Goal: Task Accomplishment & Management: Complete application form

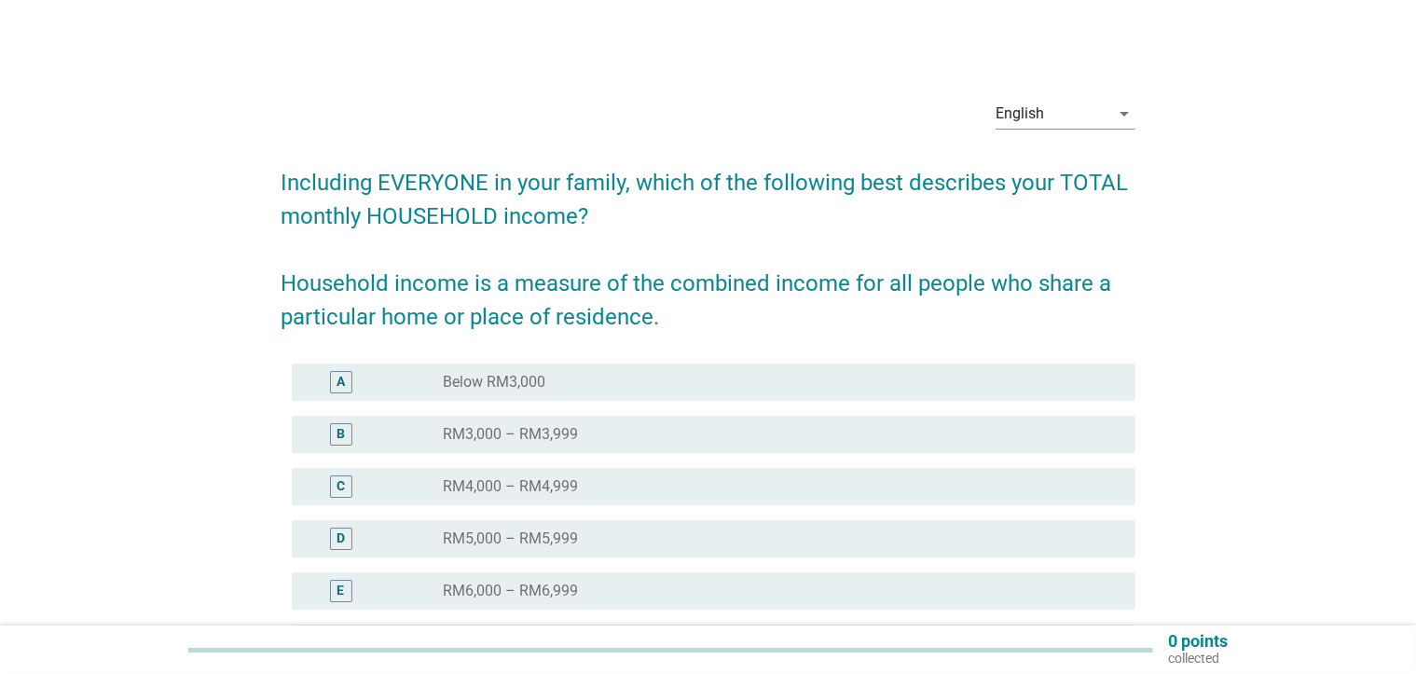
click at [621, 538] on div "radio_button_unchecked RM5,000 – RM5,999" at bounding box center [774, 539] width 663 height 19
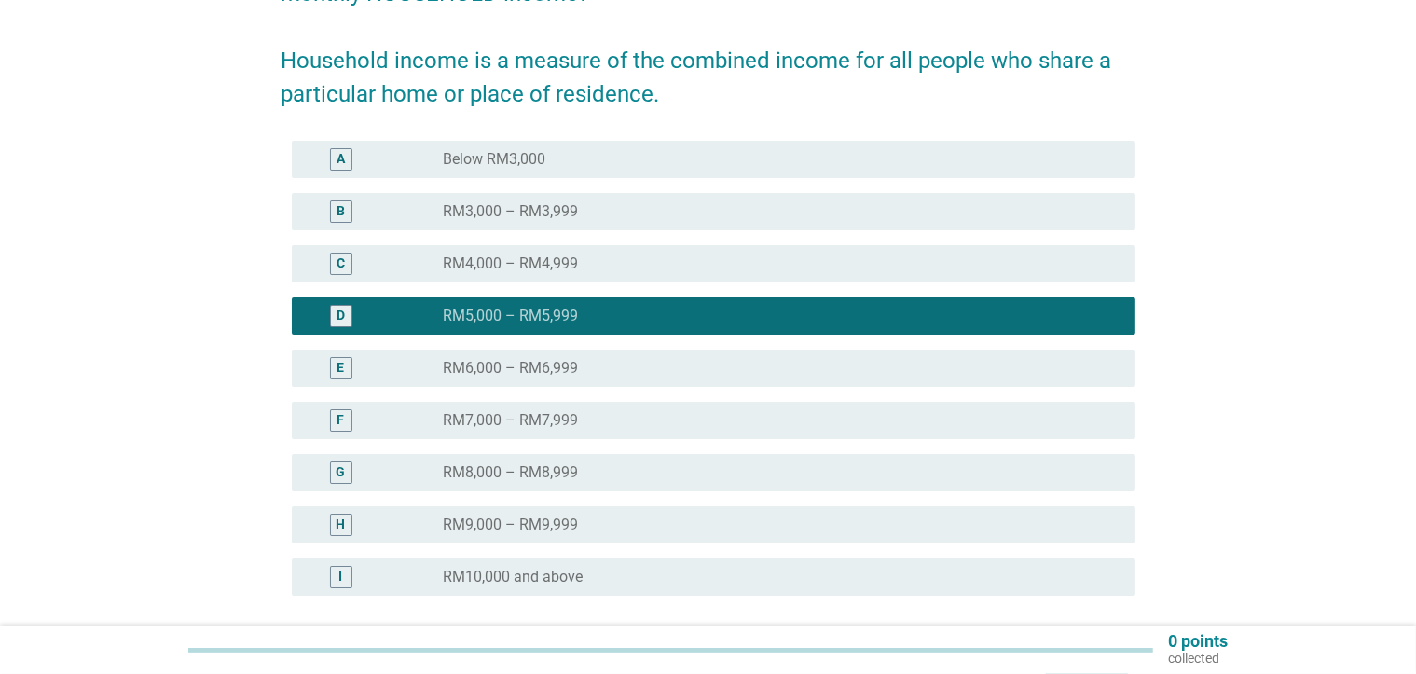
scroll to position [388, 0]
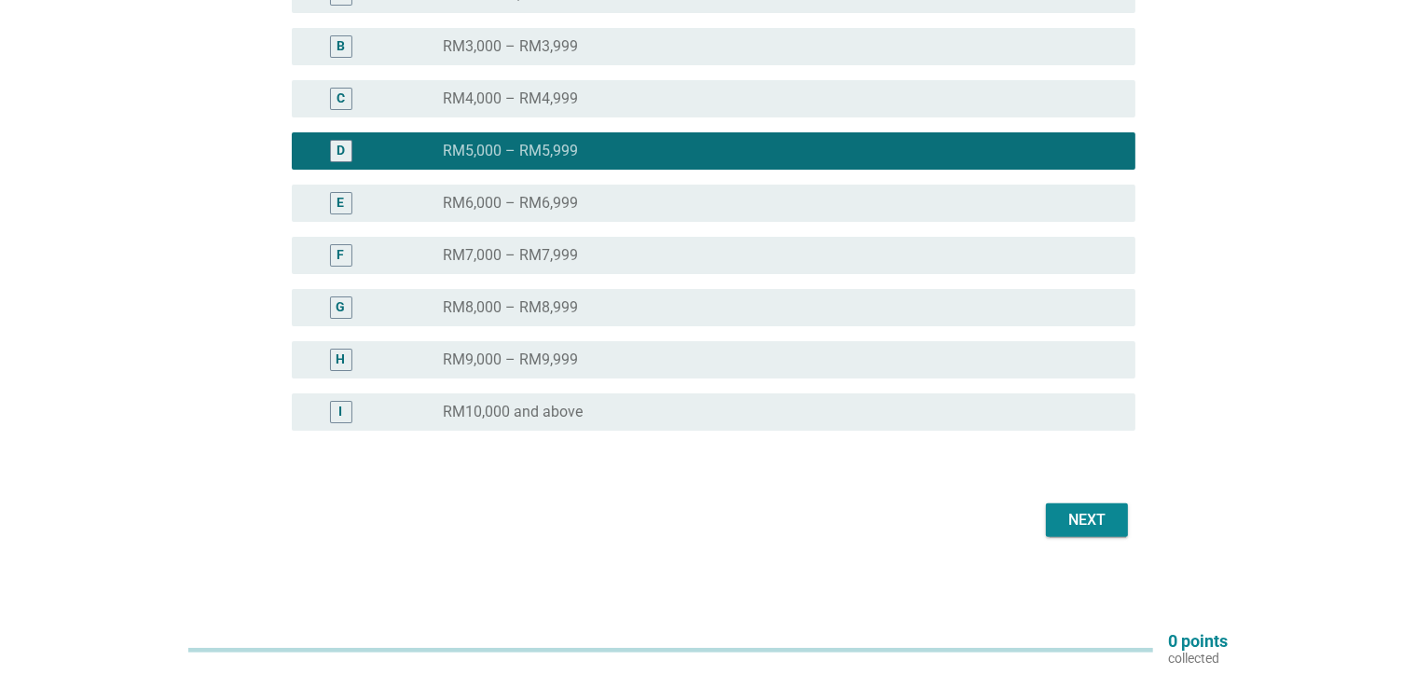
click at [1068, 516] on div "Next" at bounding box center [1087, 520] width 52 height 22
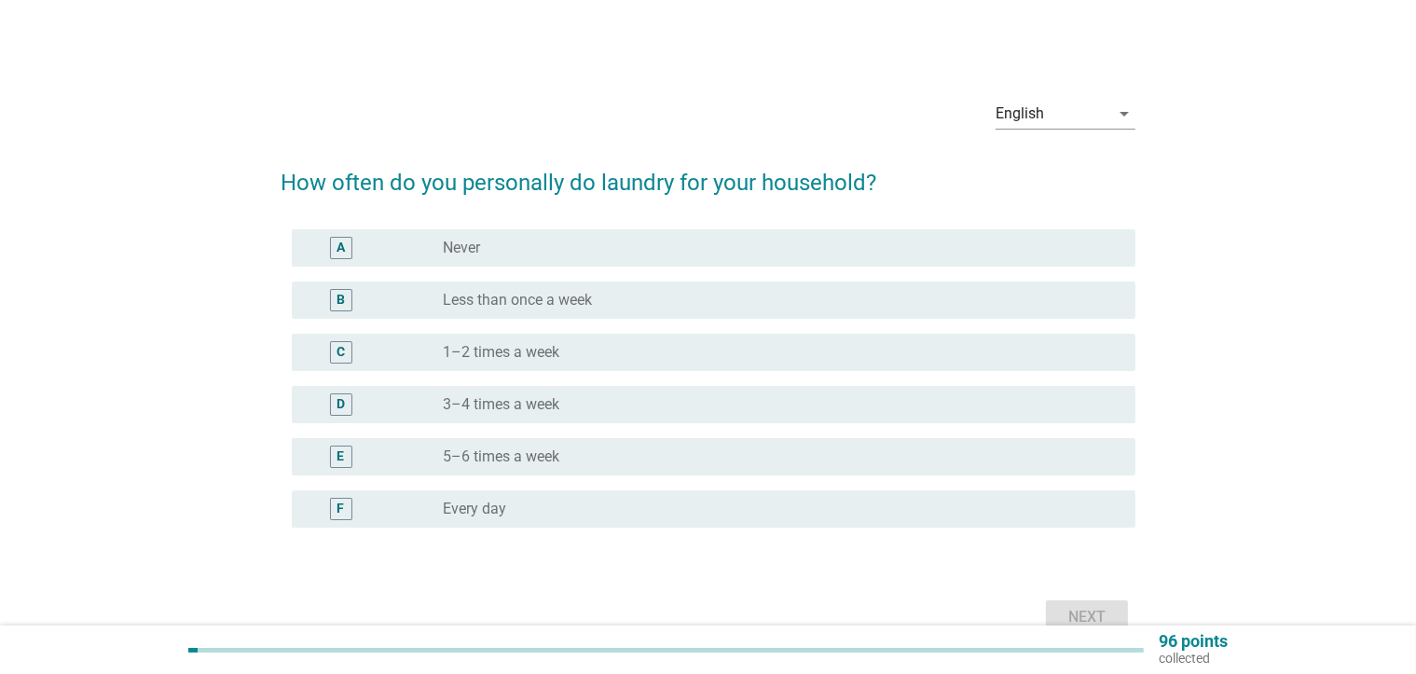
click at [578, 457] on div "radio_button_unchecked 5–6 times a week" at bounding box center [774, 457] width 663 height 19
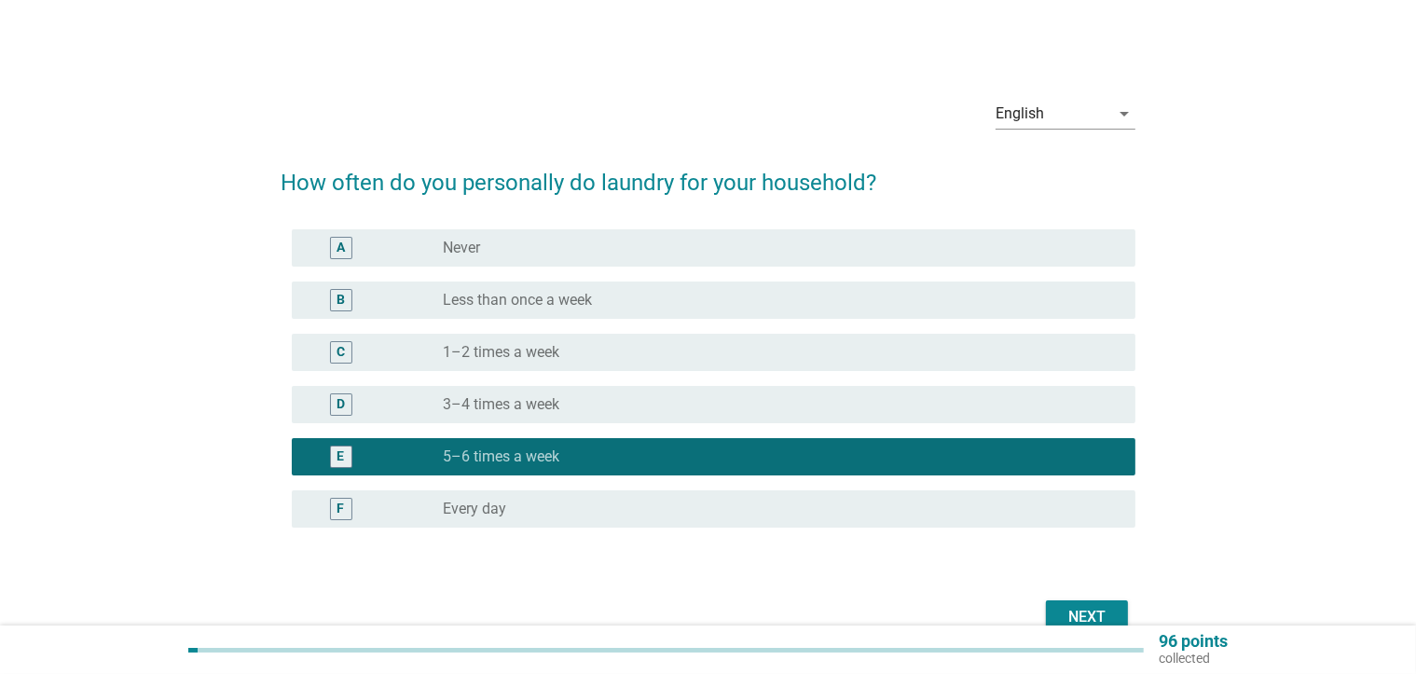
click at [790, 508] on div "radio_button_unchecked Every day" at bounding box center [774, 509] width 663 height 19
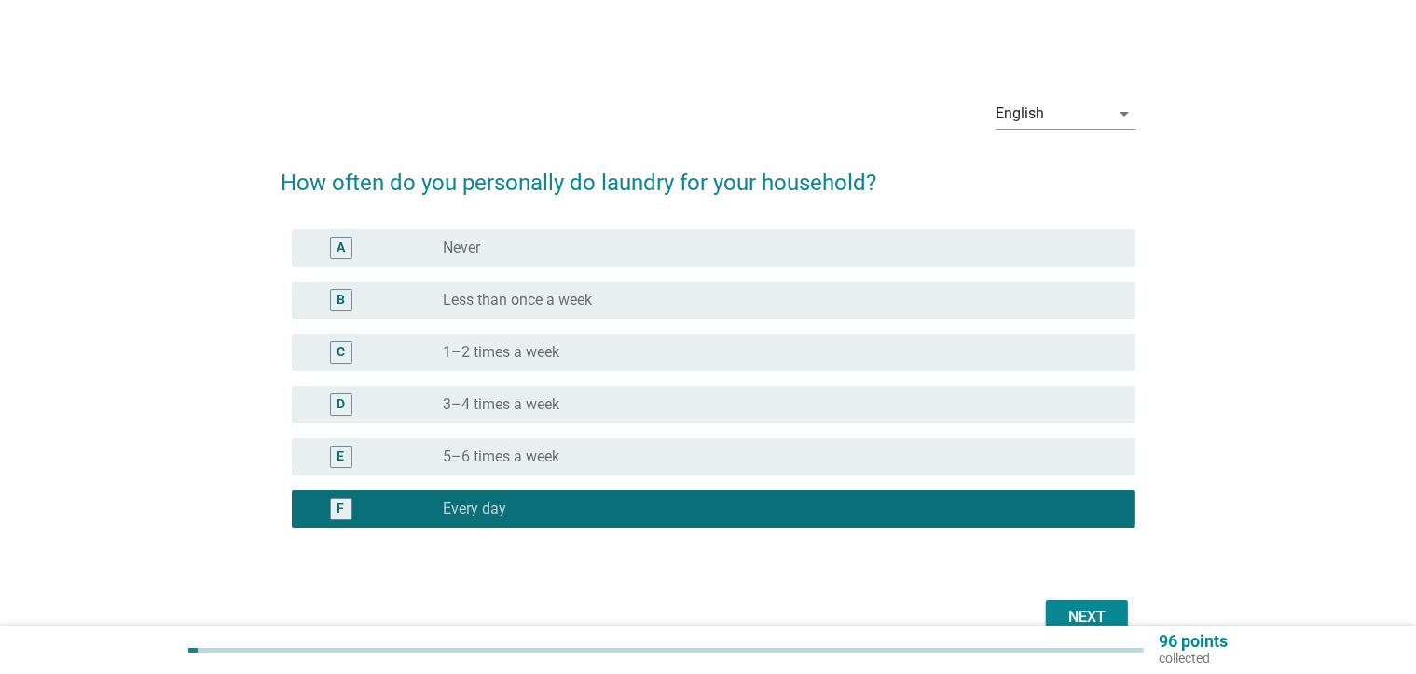
click at [1070, 614] on div "Next" at bounding box center [1087, 617] width 52 height 22
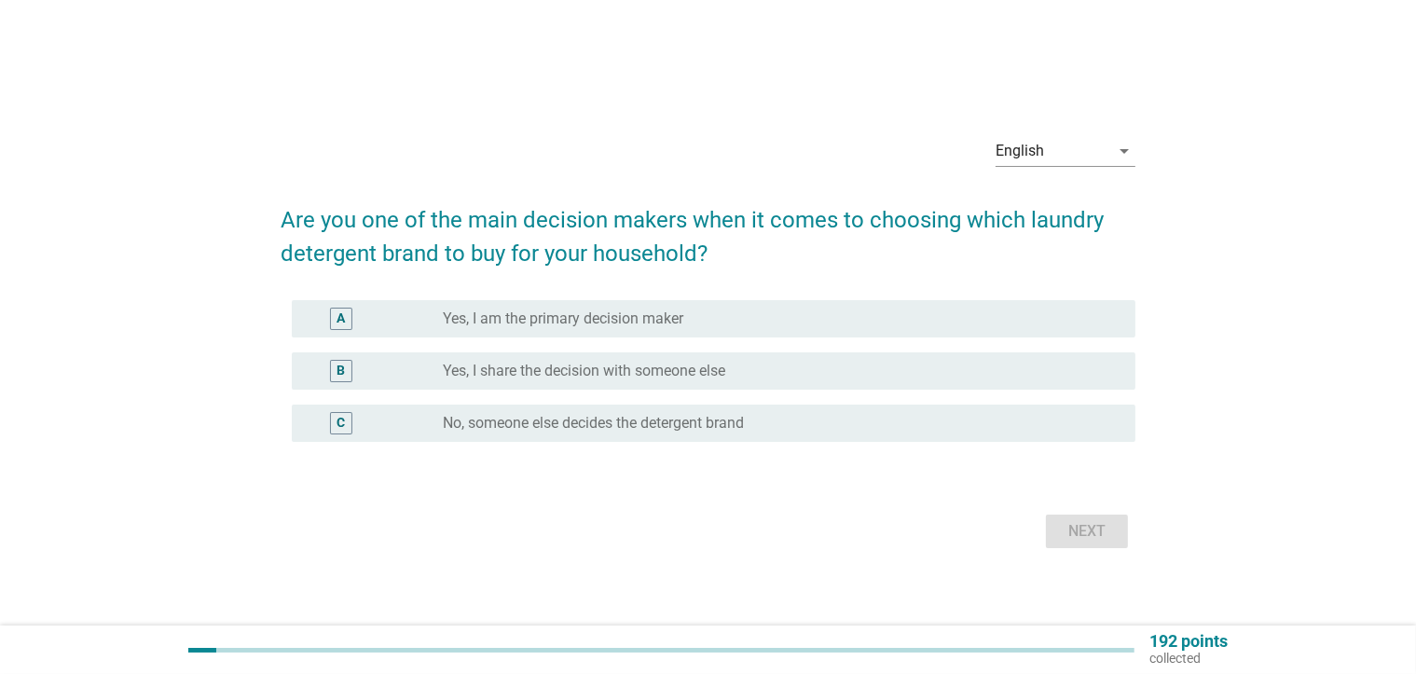
click at [721, 319] on div "radio_button_unchecked Yes, I am the primary decision maker" at bounding box center [774, 319] width 663 height 19
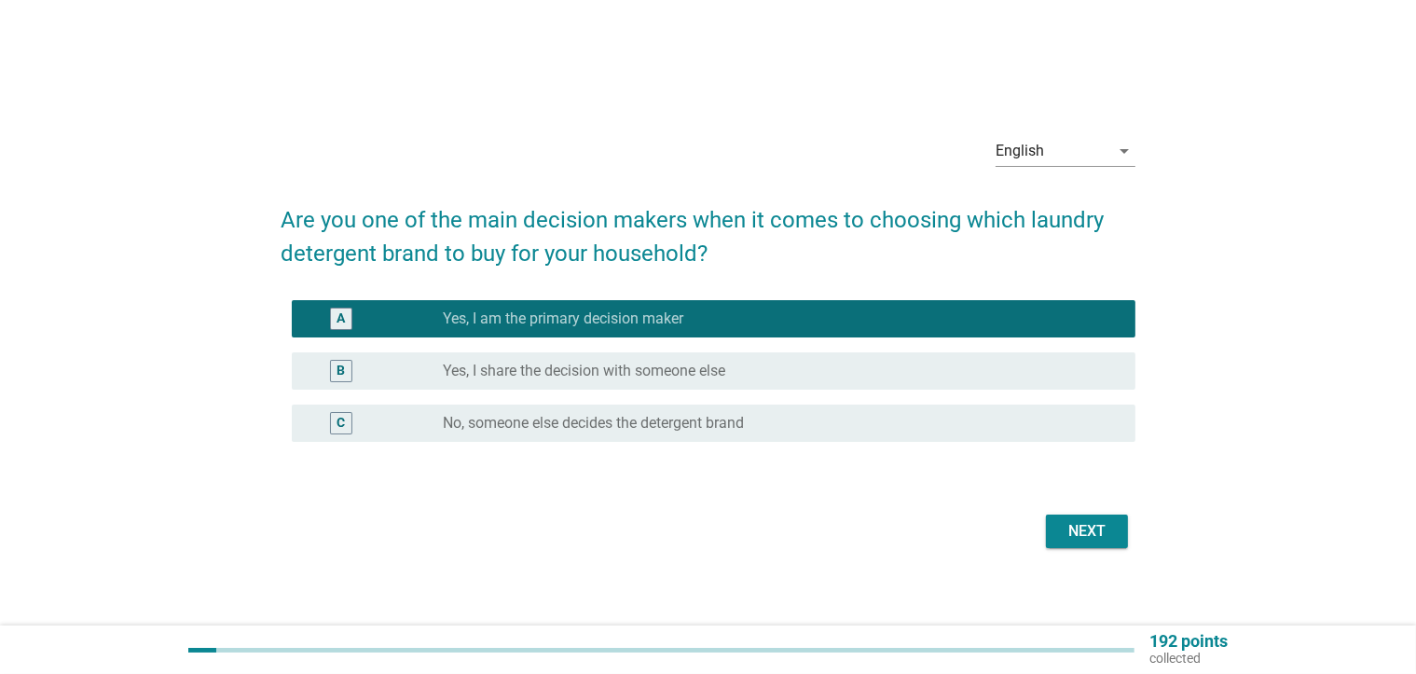
click at [1070, 524] on div "Next" at bounding box center [1087, 531] width 52 height 22
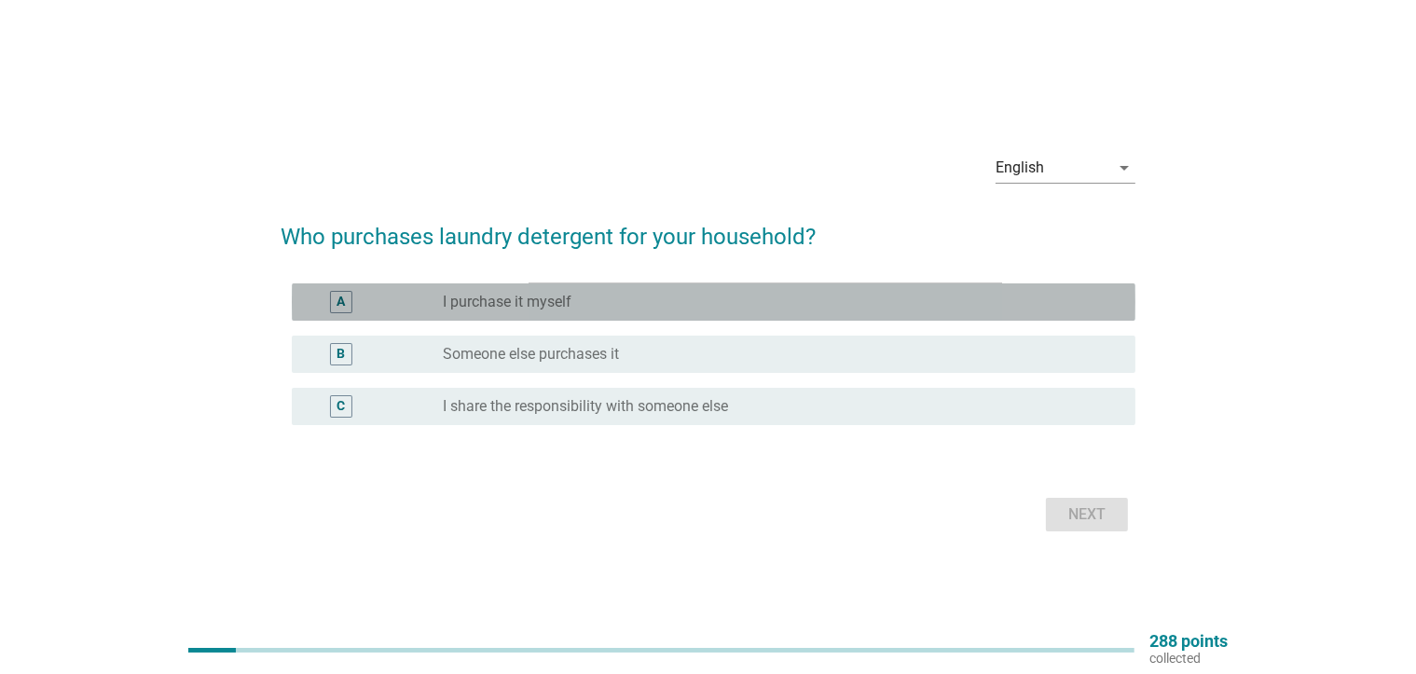
drag, startPoint x: 601, startPoint y: 303, endPoint x: 622, endPoint y: 309, distance: 21.3
click at [602, 303] on div "radio_button_unchecked I purchase it myself" at bounding box center [774, 302] width 663 height 19
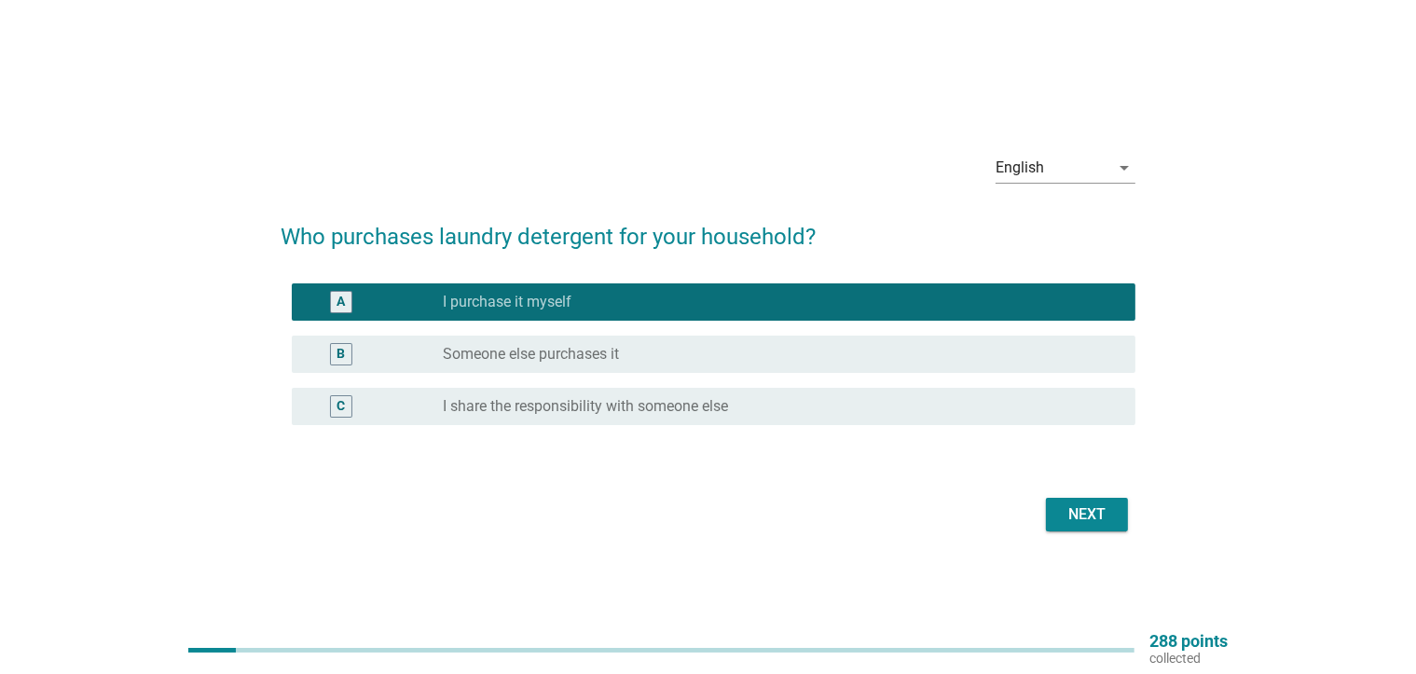
click at [1076, 503] on div "Next" at bounding box center [1087, 514] width 52 height 22
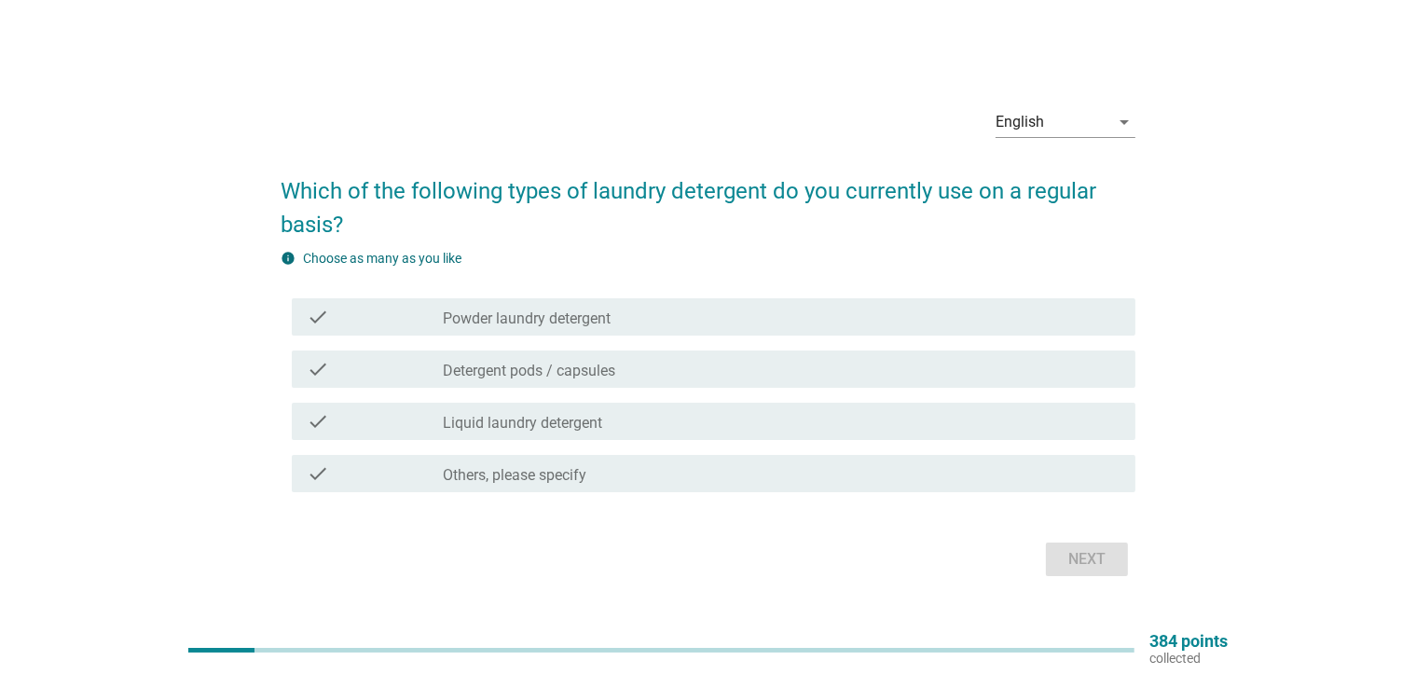
click at [628, 319] on div "check_box_outline_blank Powder laundry detergent" at bounding box center [782, 317] width 678 height 22
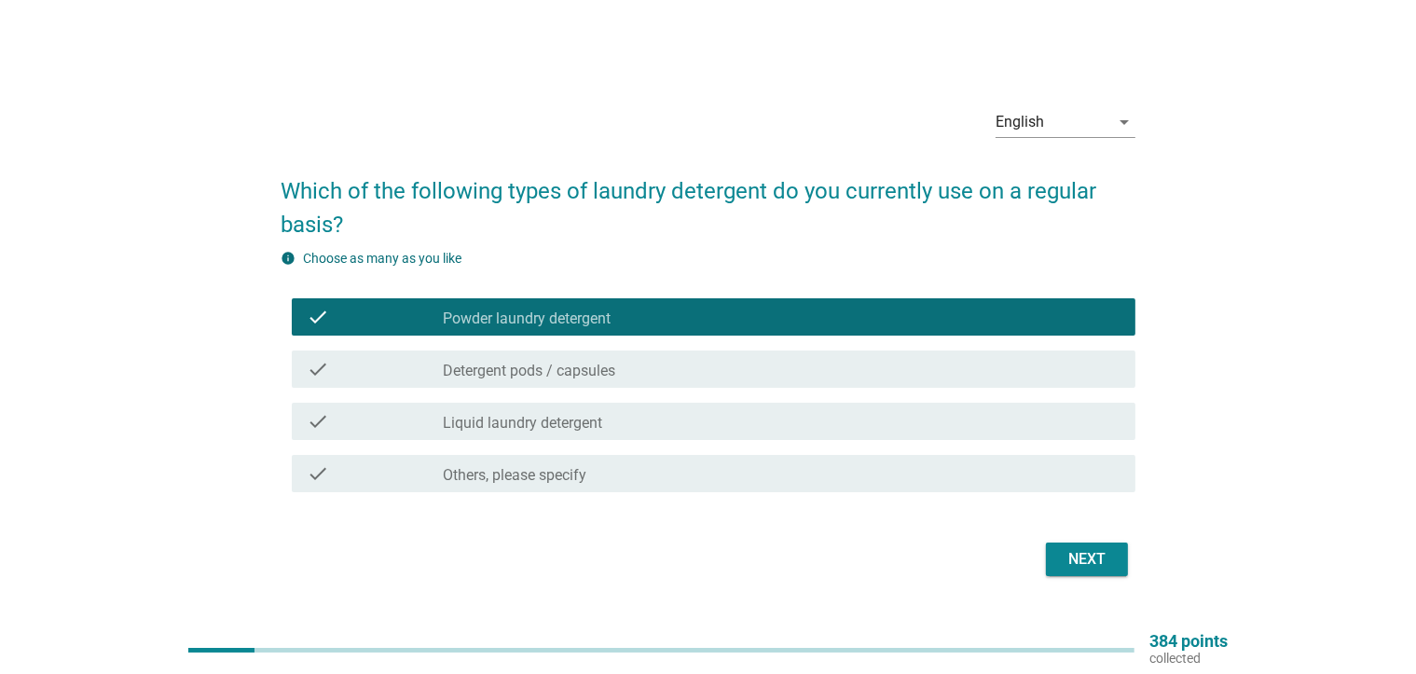
click at [628, 319] on div "check_box_outline_blank Powder laundry detergent" at bounding box center [782, 317] width 678 height 22
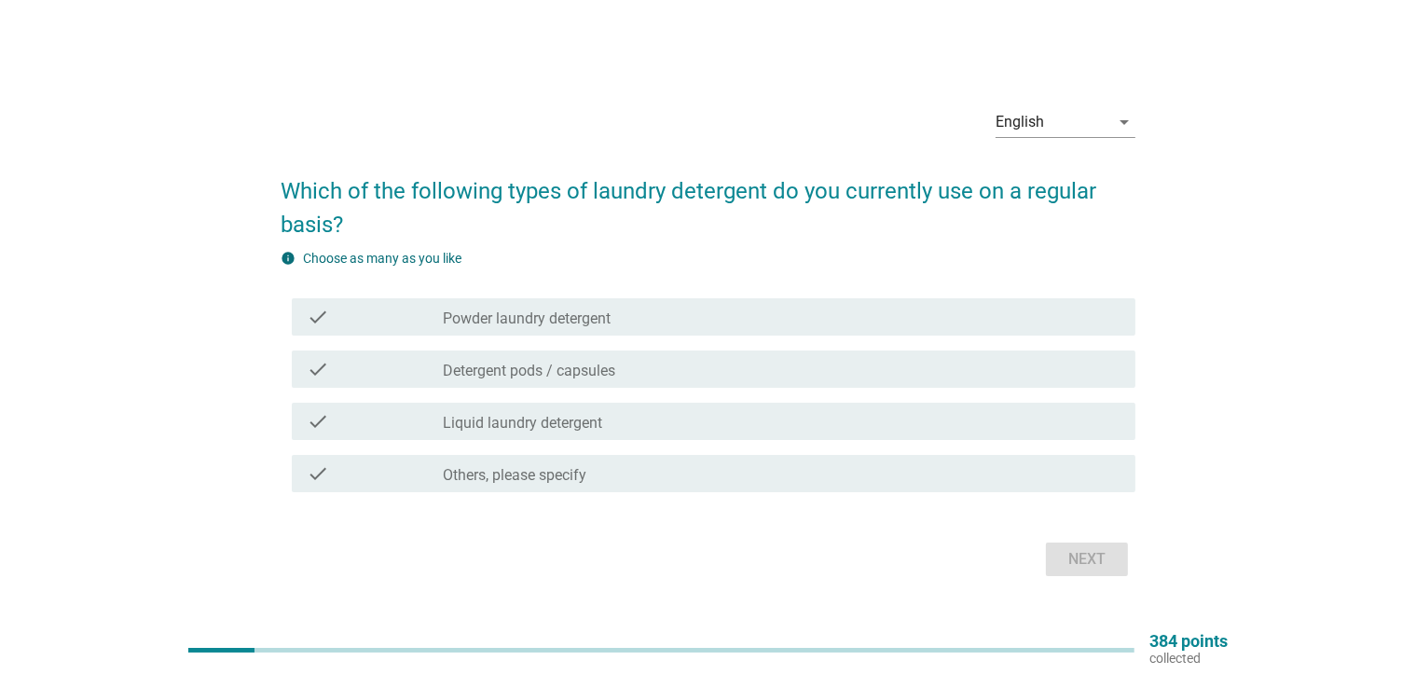
click at [609, 437] on div "check check_box_outline_blank Liquid laundry detergent" at bounding box center [714, 421] width 844 height 37
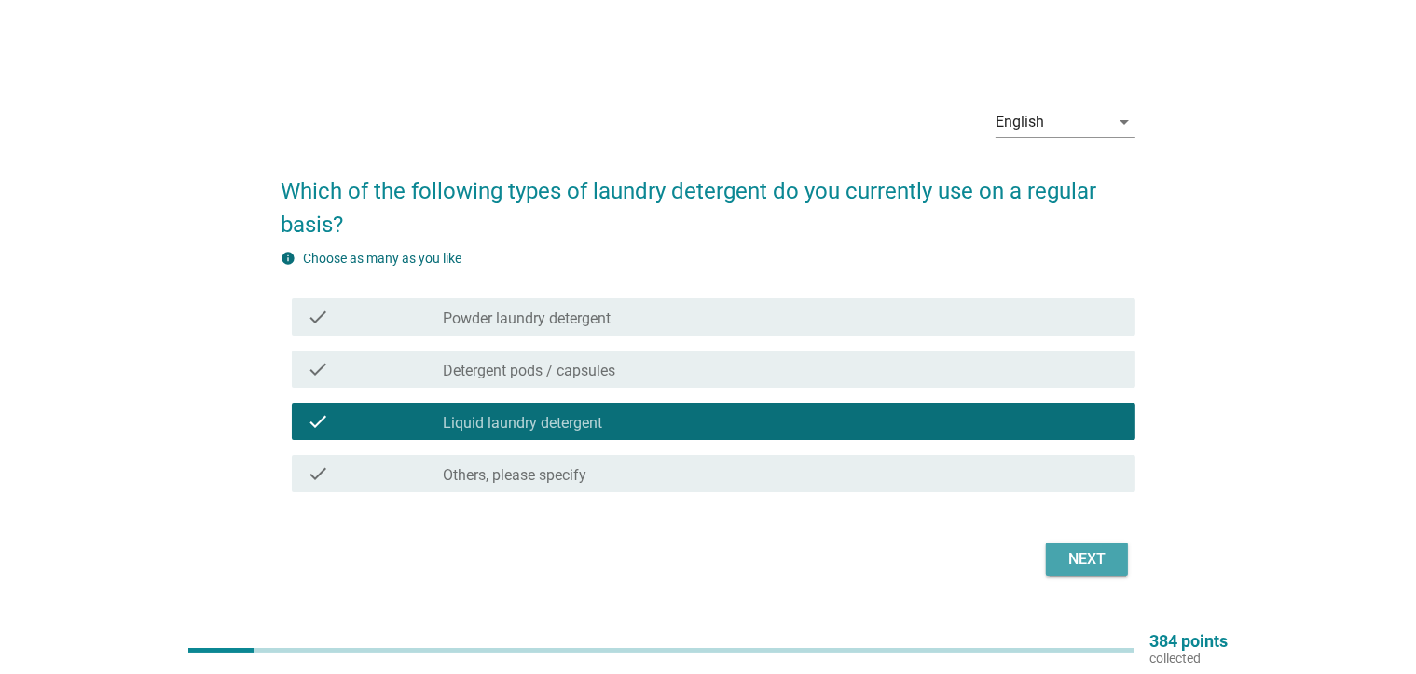
click at [1081, 563] on div "Next" at bounding box center [1087, 559] width 52 height 22
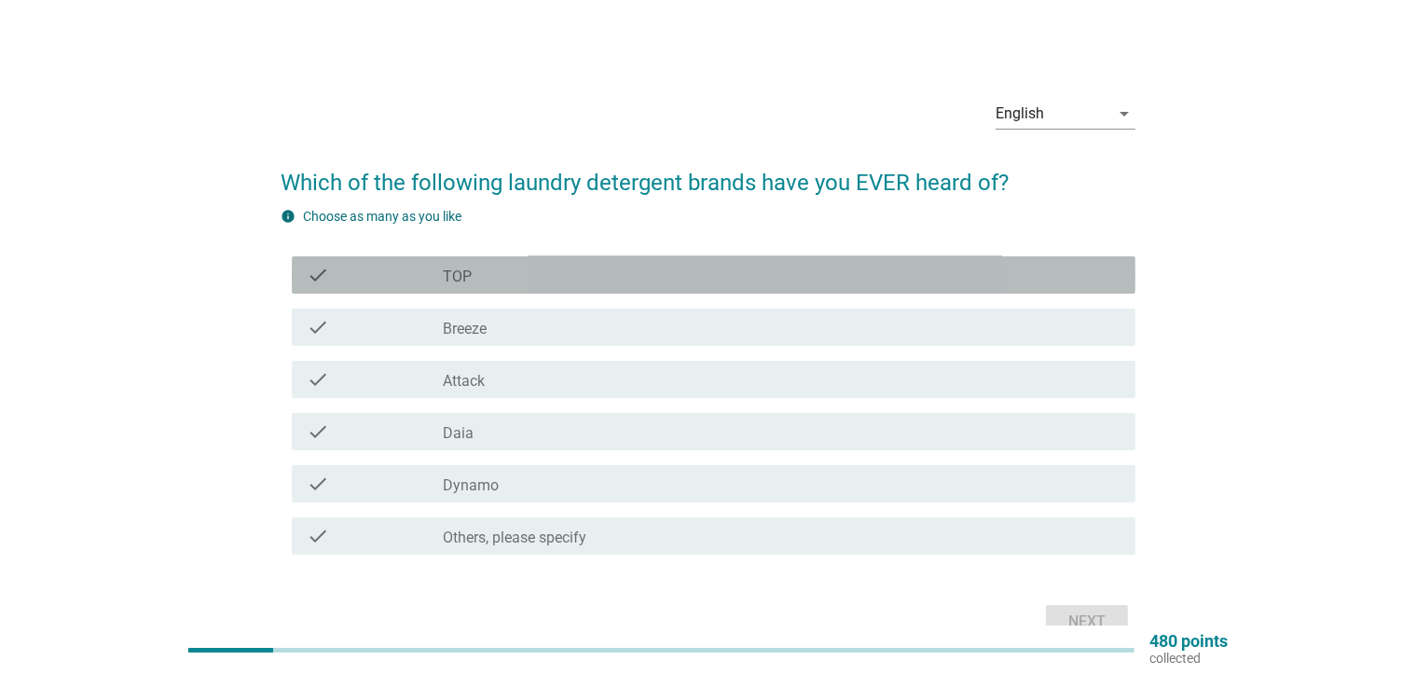
click at [510, 285] on div "check_box_outline_blank TOP" at bounding box center [782, 275] width 678 height 22
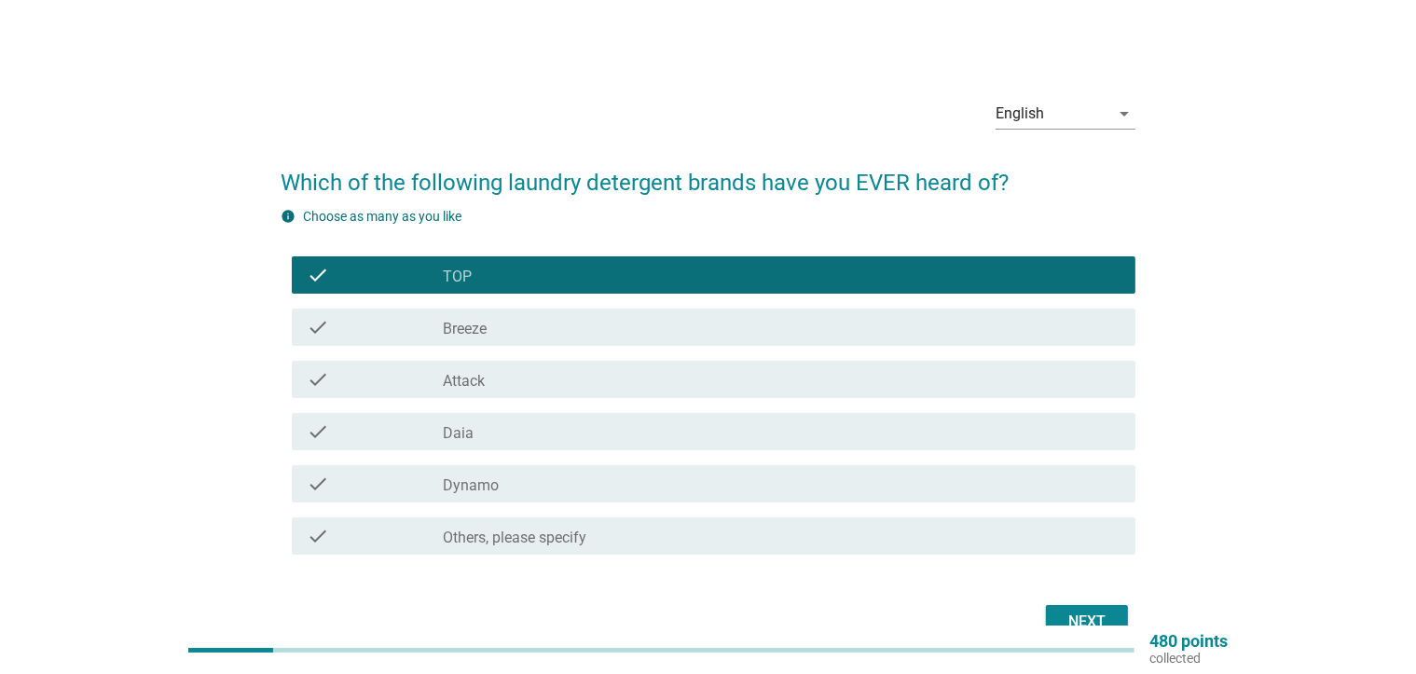
click at [514, 323] on div "check_box_outline_blank Breeze" at bounding box center [782, 327] width 678 height 22
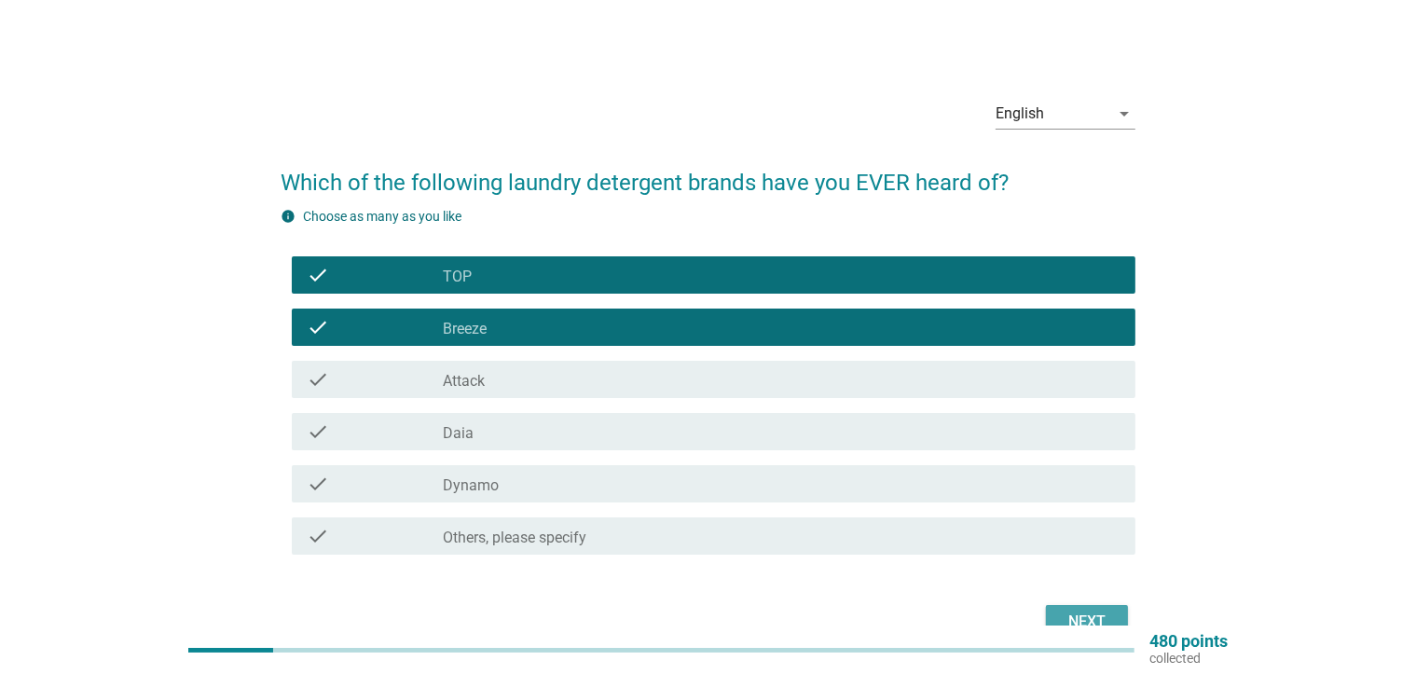
click at [1068, 605] on button "Next" at bounding box center [1087, 622] width 82 height 34
